Goal: Task Accomplishment & Management: Manage account settings

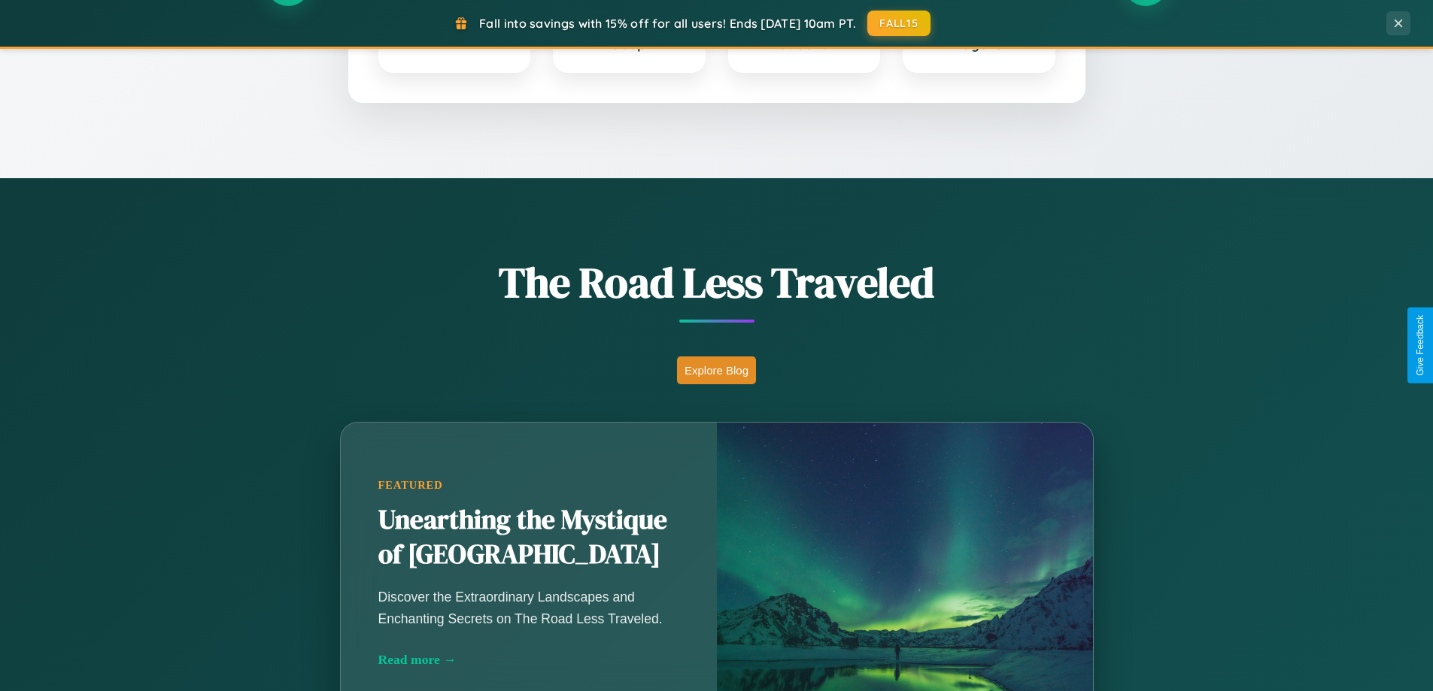
scroll to position [1035, 0]
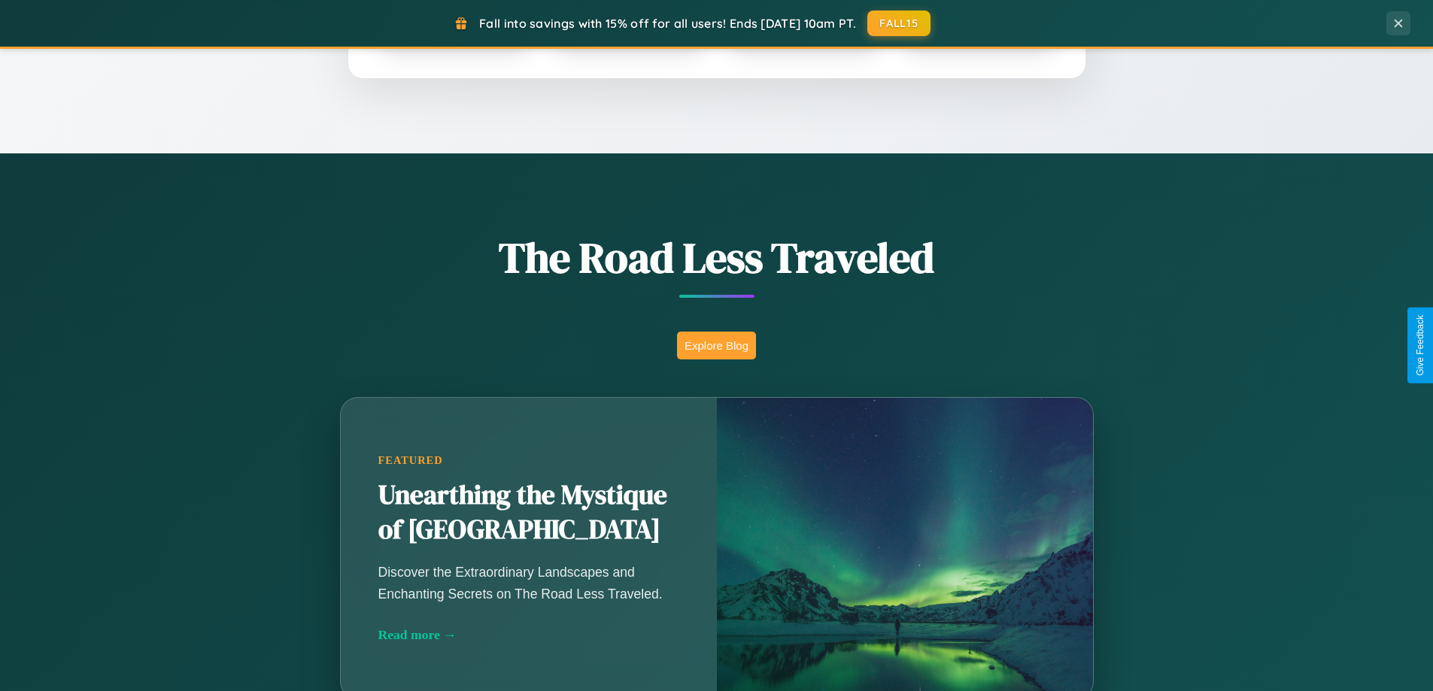
click at [716, 345] on button "Explore Blog" at bounding box center [716, 346] width 79 height 28
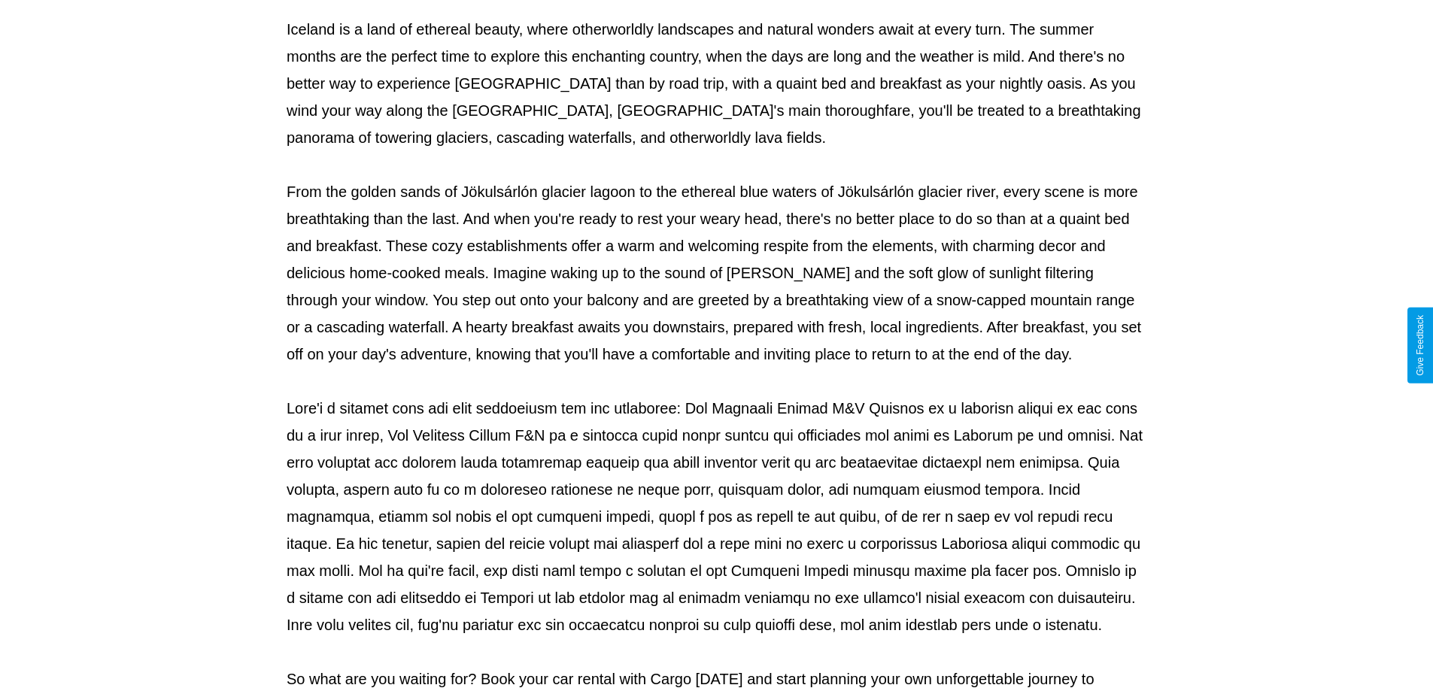
scroll to position [487, 0]
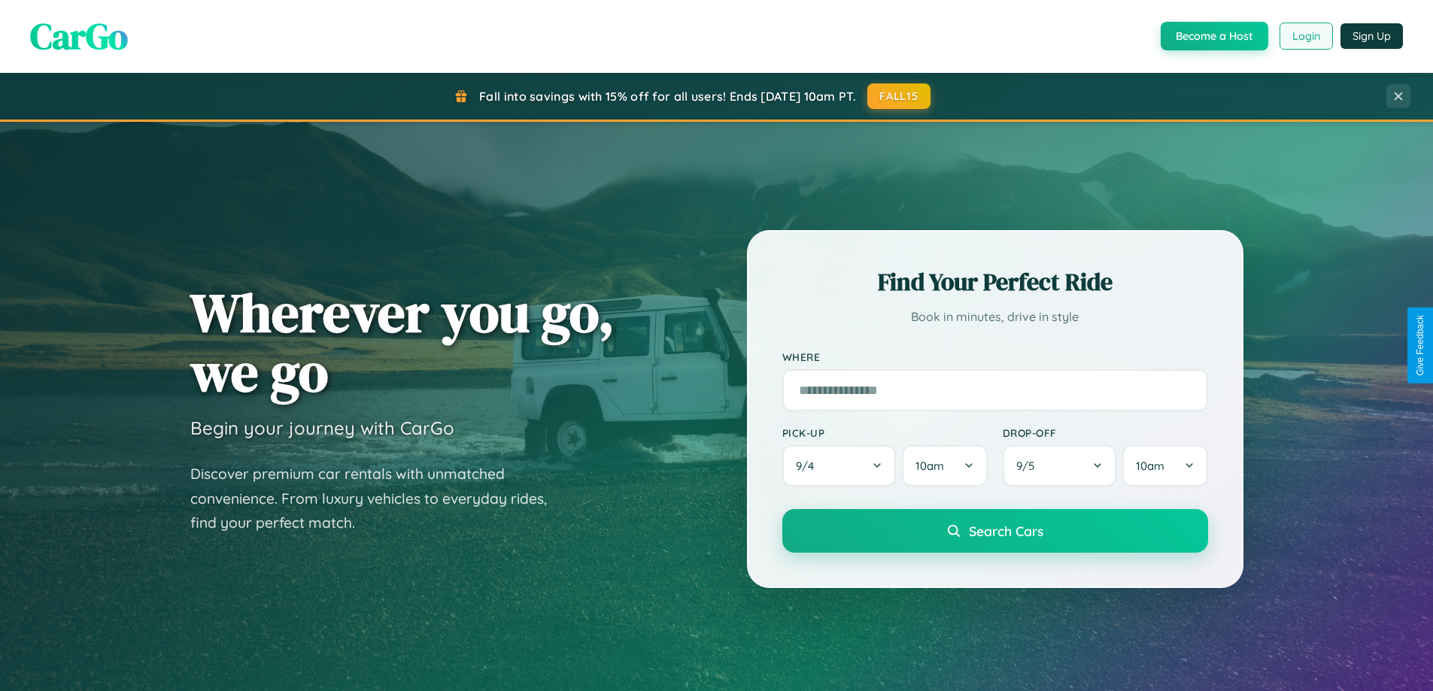
click at [1305, 36] on button "Login" at bounding box center [1306, 36] width 53 height 27
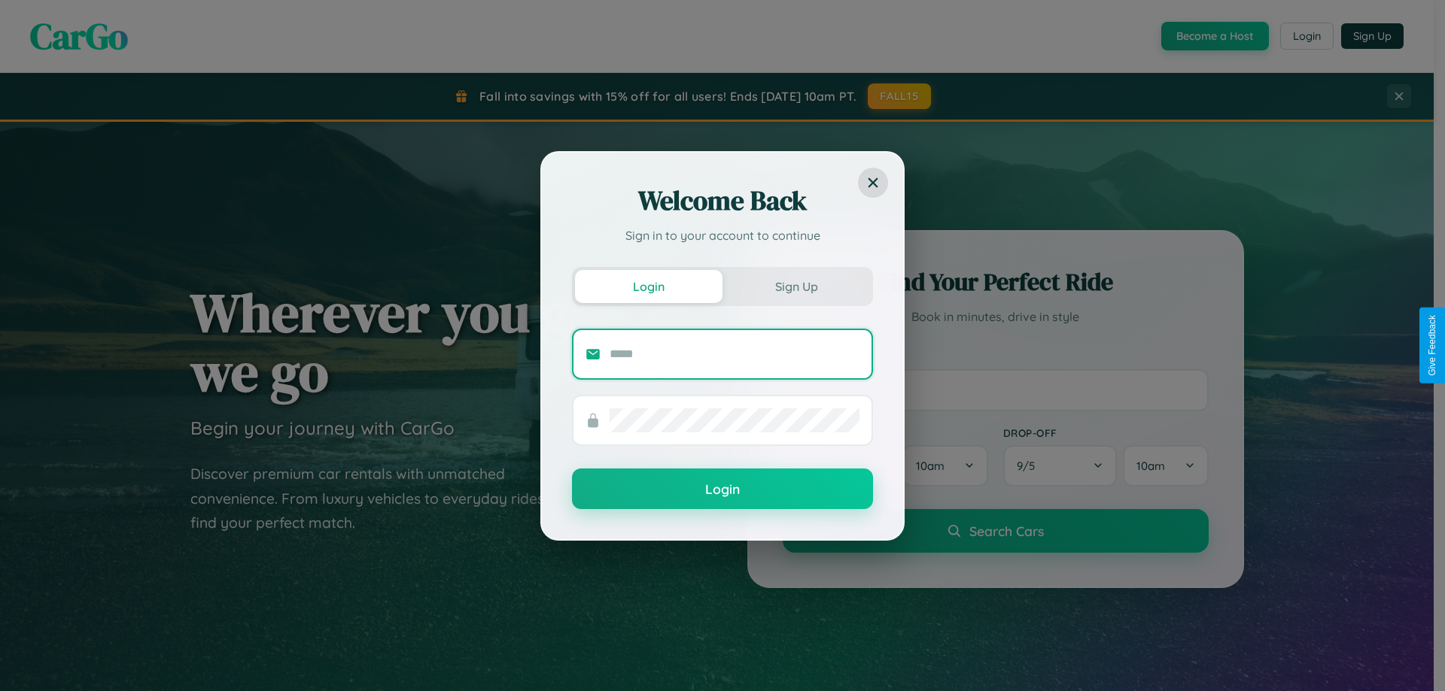
click at [734, 354] on input "text" at bounding box center [734, 354] width 250 height 24
type input "**********"
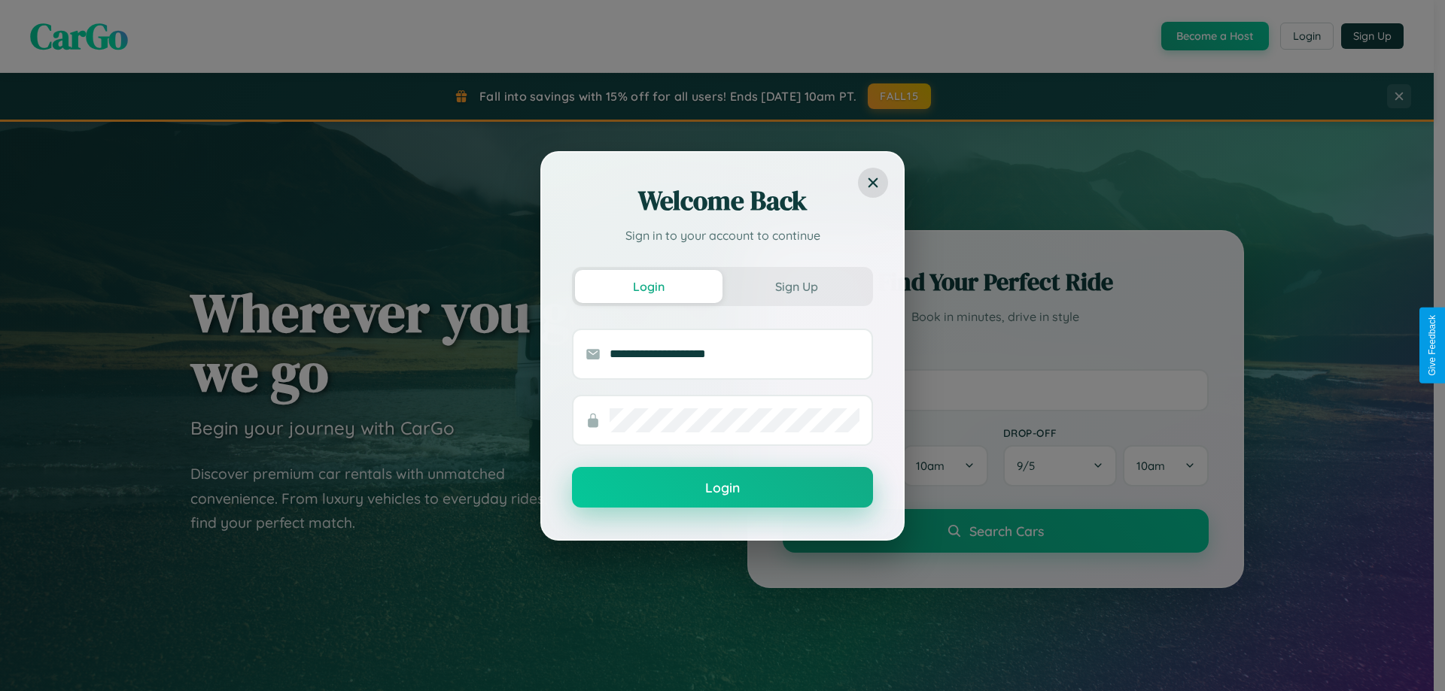
click at [722, 488] on button "Login" at bounding box center [722, 487] width 301 height 41
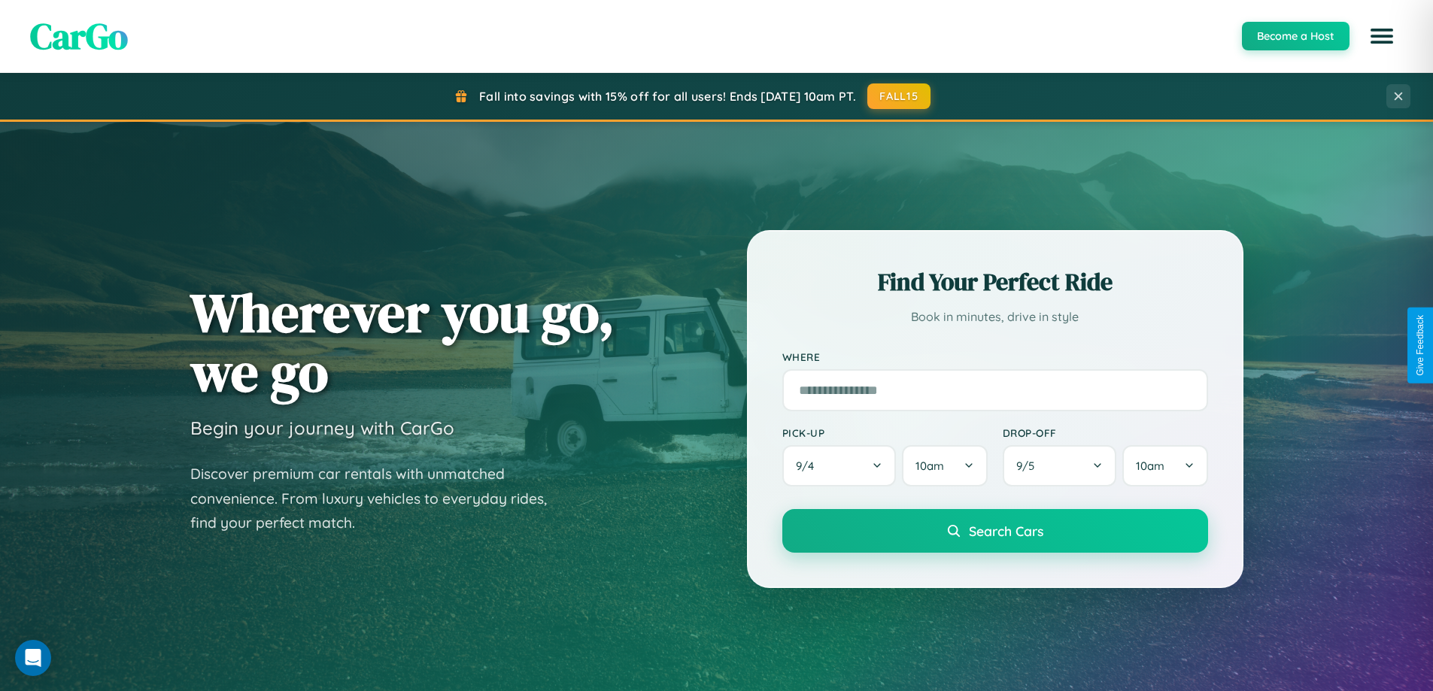
scroll to position [649, 0]
